Goal: Transaction & Acquisition: Purchase product/service

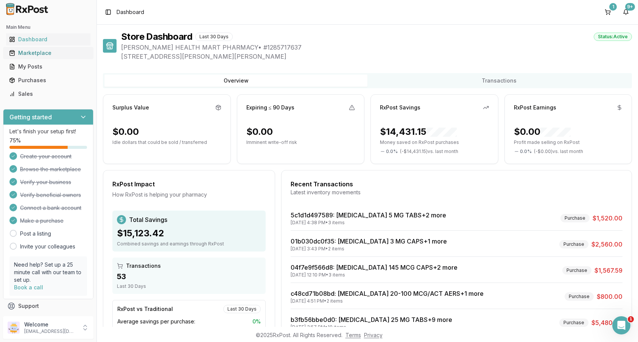
click at [38, 50] on div "Marketplace" at bounding box center [48, 53] width 78 height 8
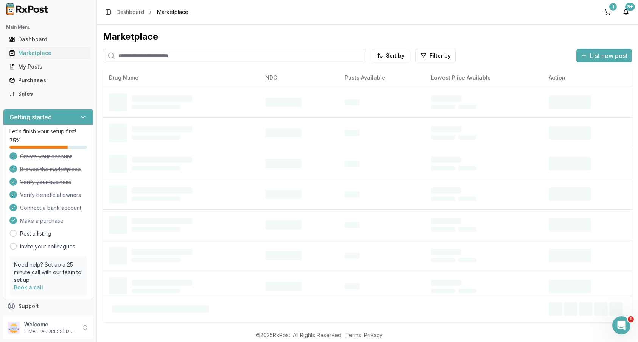
click at [131, 53] on input "search" at bounding box center [234, 56] width 263 height 14
type input "*******"
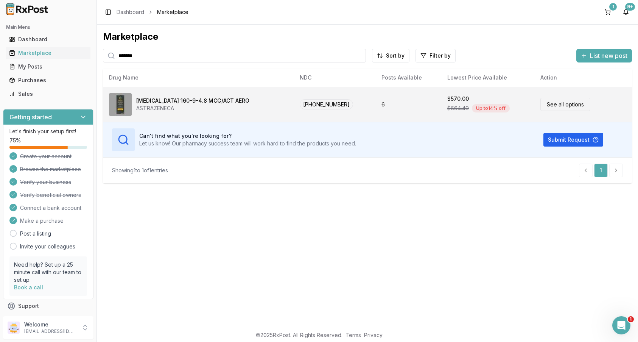
click at [565, 102] on link "See all options" at bounding box center [565, 104] width 50 height 13
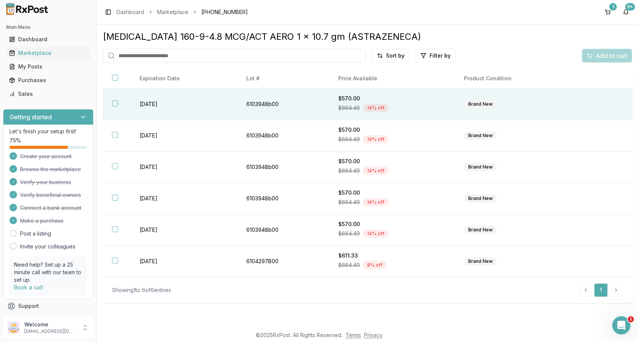
click at [112, 104] on button "button" at bounding box center [115, 103] width 6 height 6
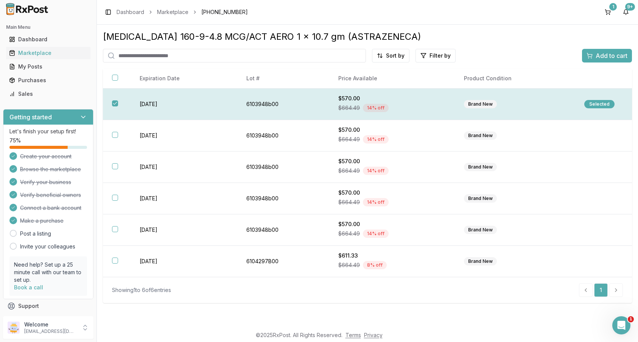
click at [596, 102] on div "Selected" at bounding box center [599, 104] width 30 height 8
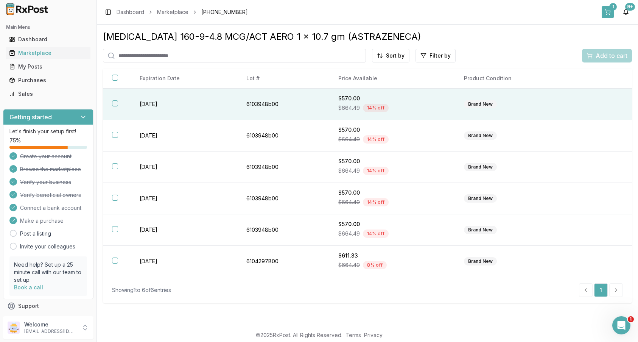
click at [610, 7] on div "1" at bounding box center [613, 7] width 8 height 8
click at [117, 102] on button "button" at bounding box center [115, 103] width 6 height 6
click at [607, 53] on span "Add to cart" at bounding box center [611, 55] width 32 height 9
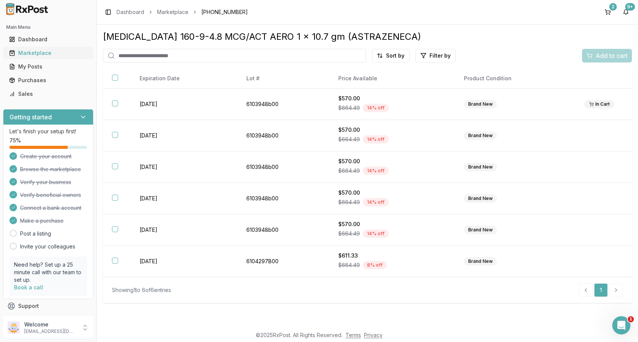
click at [42, 53] on div "Marketplace" at bounding box center [48, 53] width 78 height 8
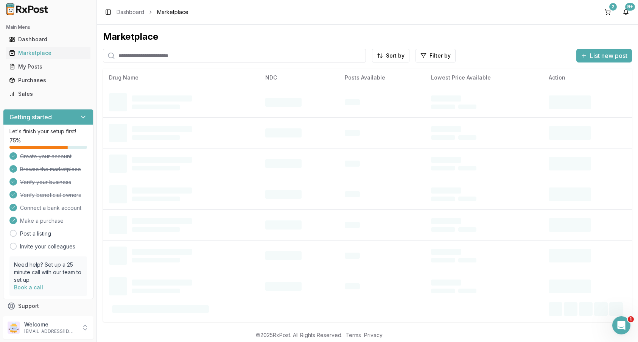
click at [194, 50] on input "search" at bounding box center [234, 56] width 263 height 14
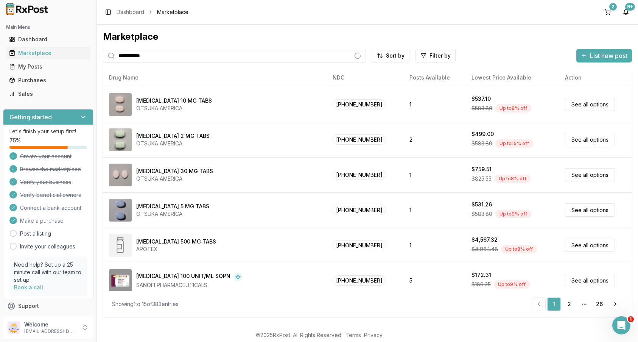
type input "**********"
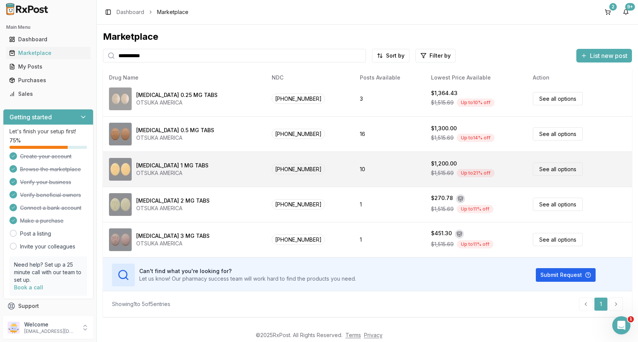
scroll to position [7, 0]
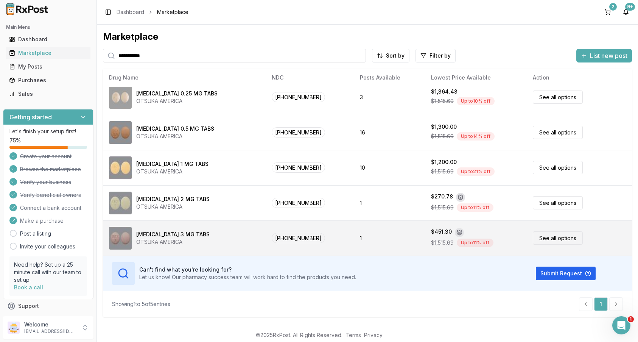
click at [546, 237] on link "See all options" at bounding box center [558, 237] width 50 height 13
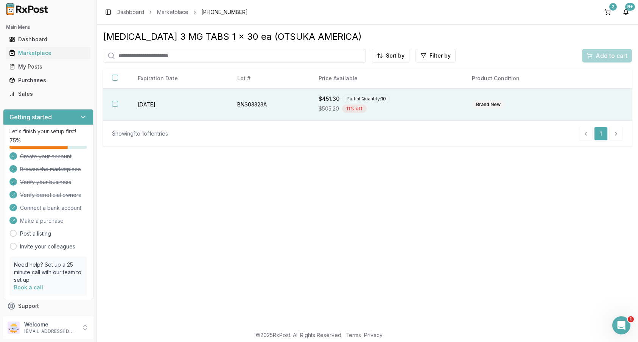
click at [113, 100] on th at bounding box center [116, 105] width 26 height 32
click at [607, 54] on span "Add to cart" at bounding box center [611, 55] width 32 height 9
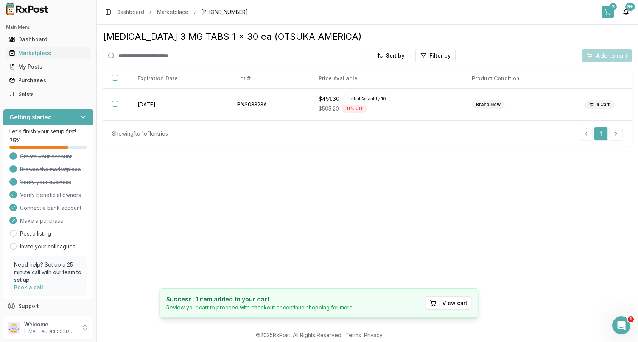
click at [610, 6] on div "3" at bounding box center [613, 7] width 8 height 8
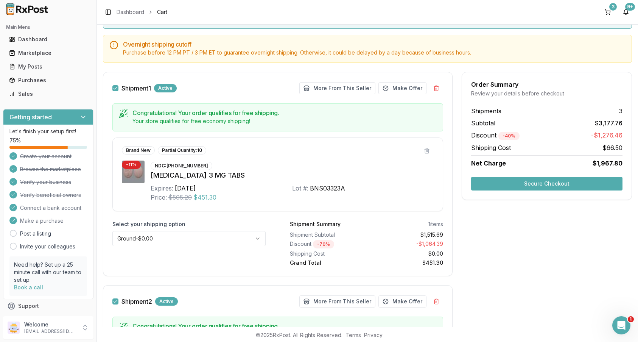
scroll to position [59, 0]
